Goal: Task Accomplishment & Management: Manage account settings

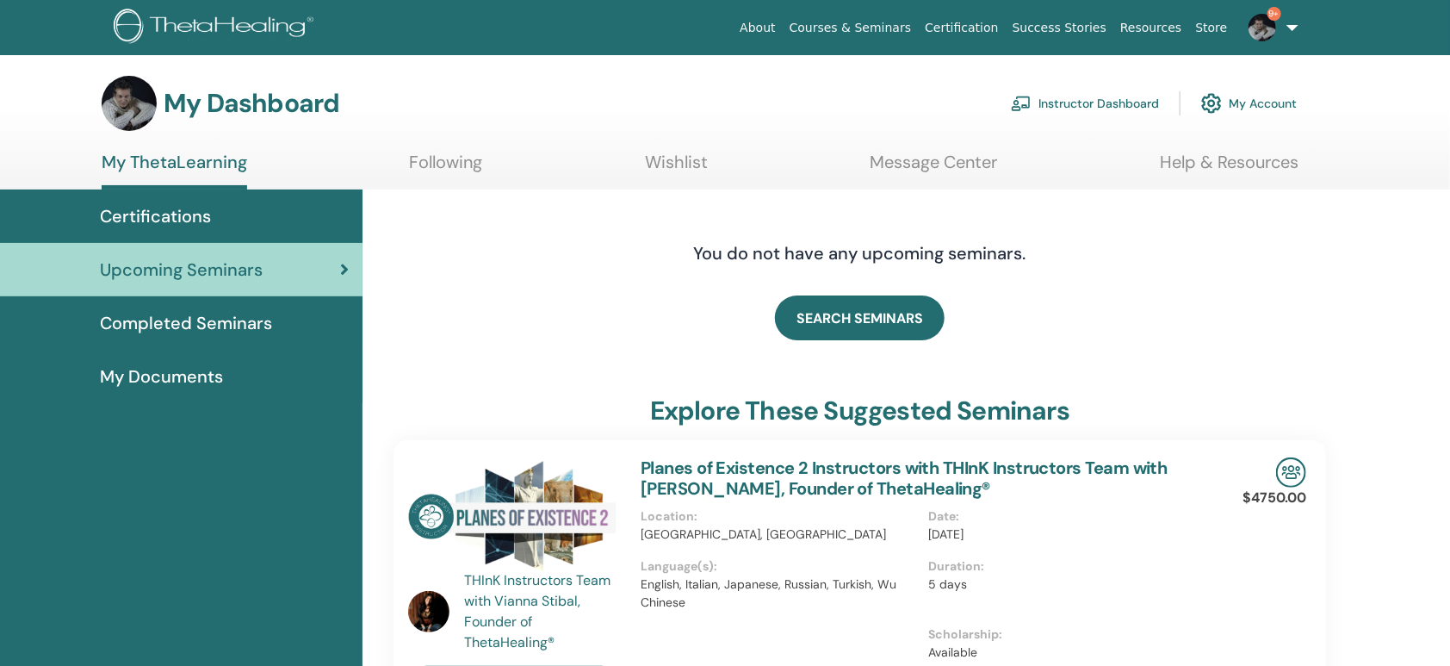
click at [1047, 115] on link "Instructor Dashboard" at bounding box center [1085, 103] width 148 height 38
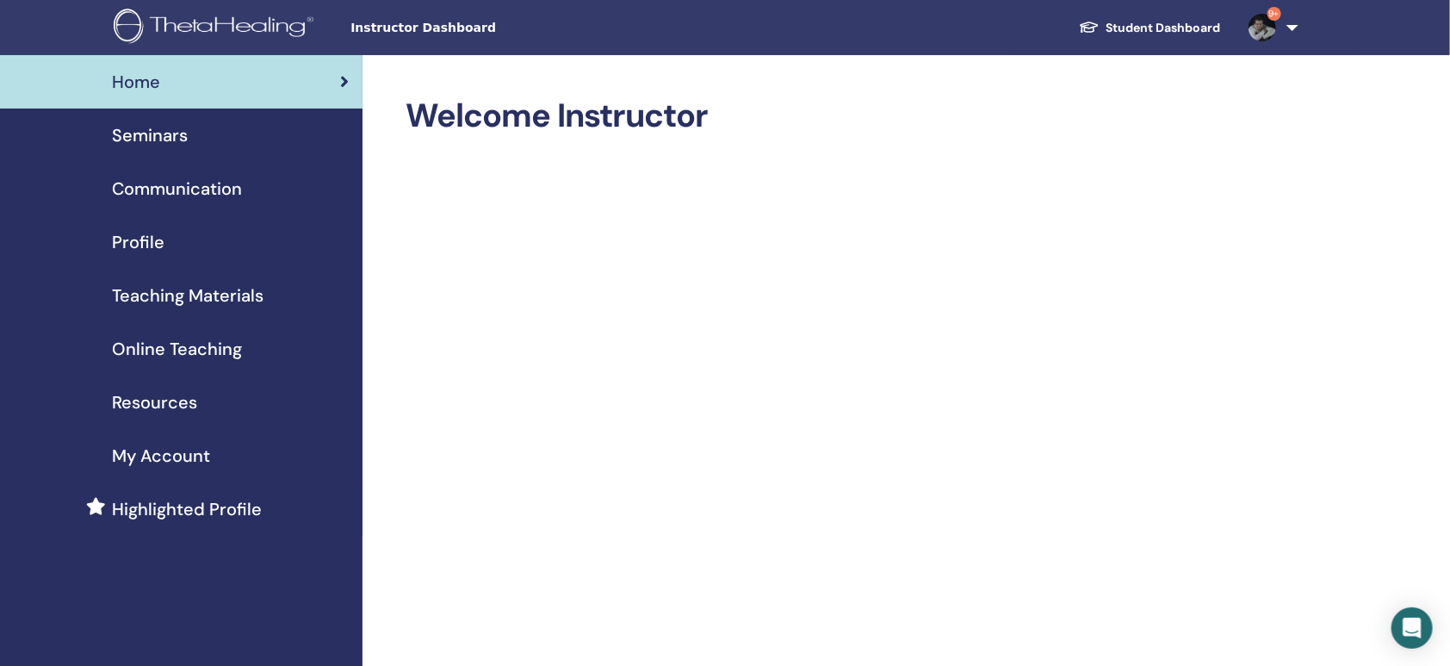
click at [175, 145] on span "Seminars" at bounding box center [150, 135] width 76 height 26
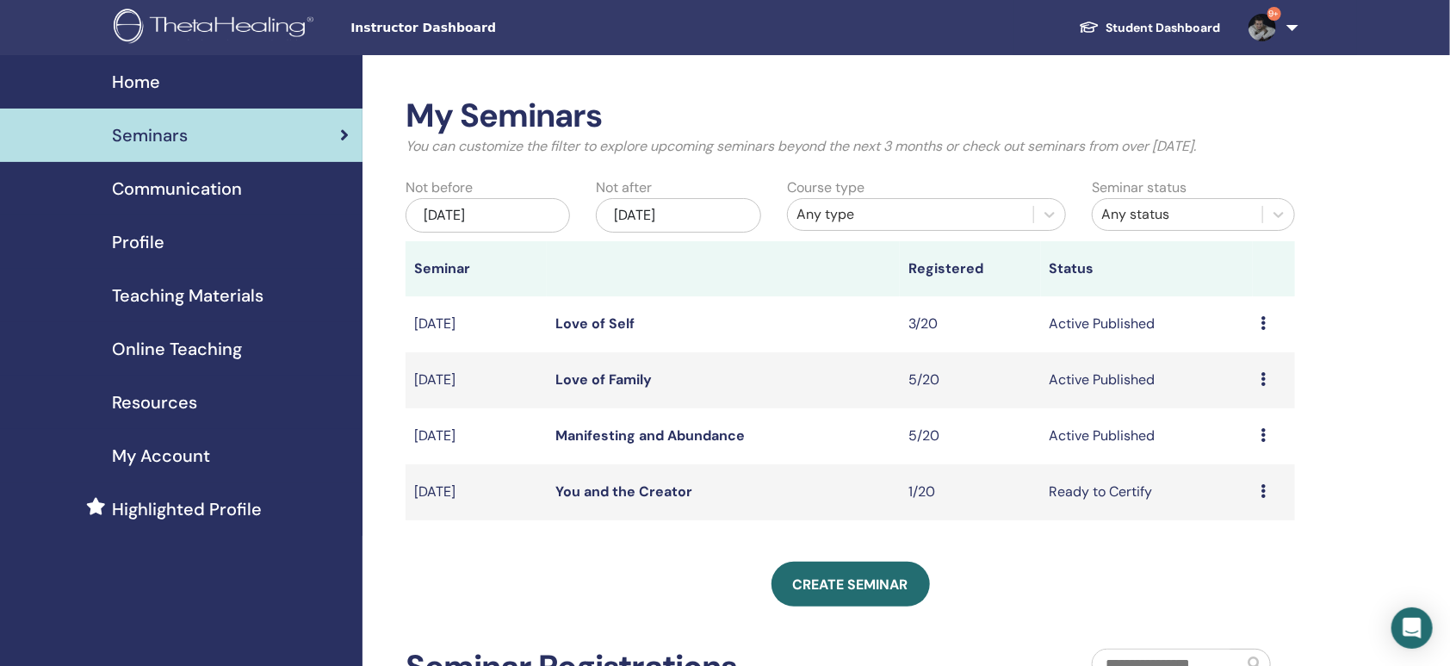
click at [1265, 442] on icon at bounding box center [1263, 435] width 5 height 14
click at [1268, 579] on link "Attendees" at bounding box center [1237, 573] width 65 height 18
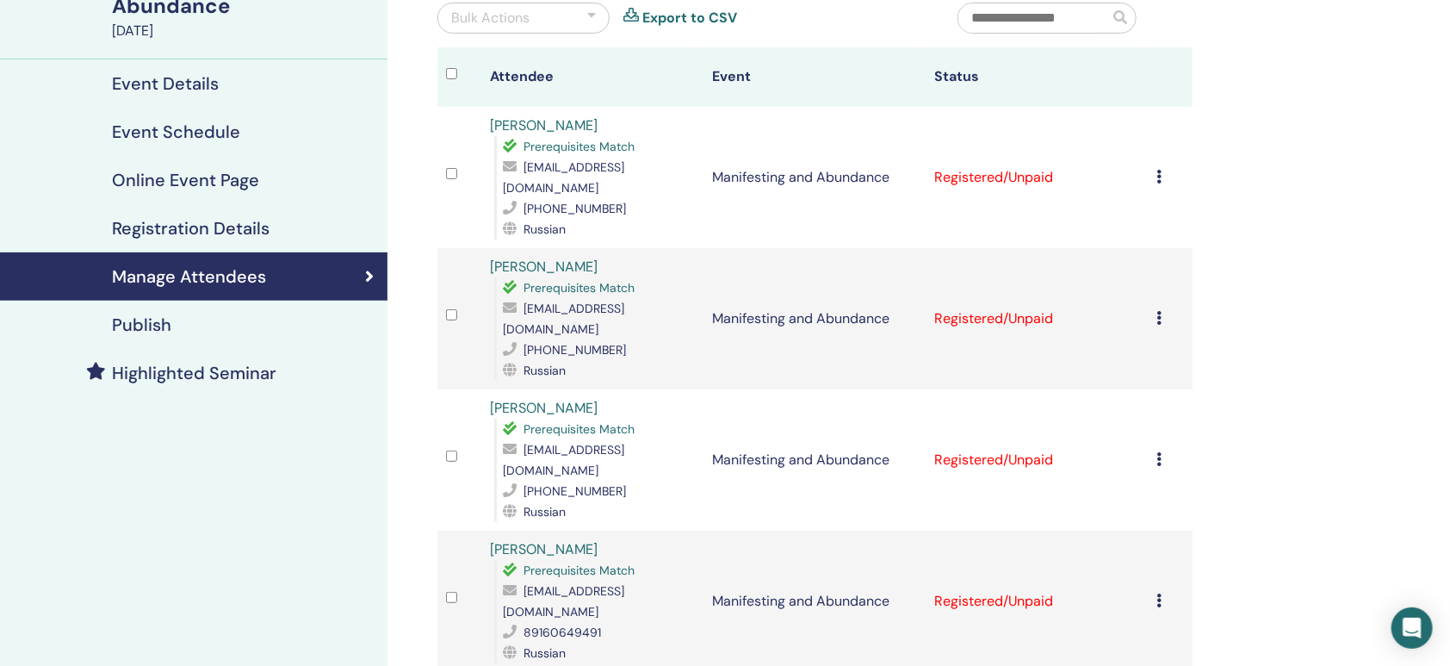
scroll to position [154, 0]
